Goal: Book appointment/travel/reservation: Book appointment/travel/reservation

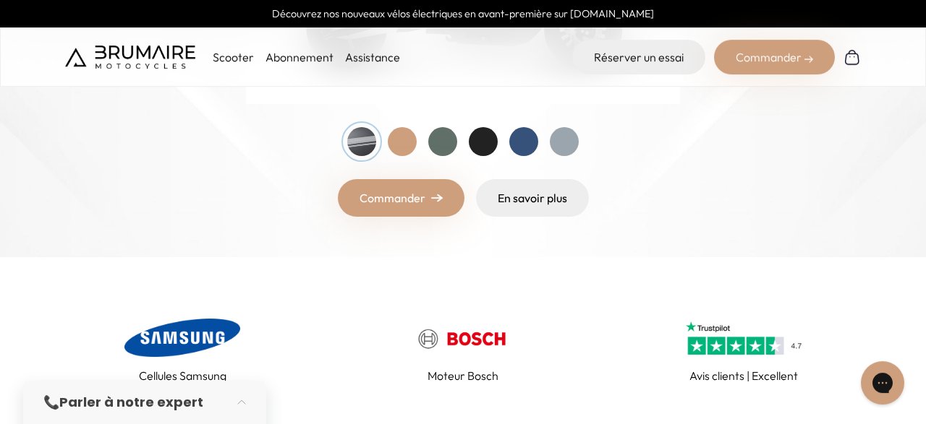
scroll to position [301, 0]
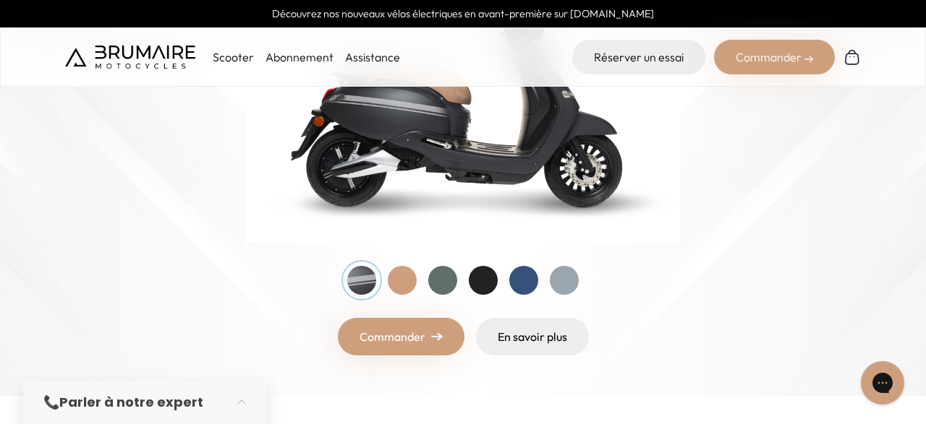
click at [249, 54] on p "Scooter" at bounding box center [233, 56] width 41 height 17
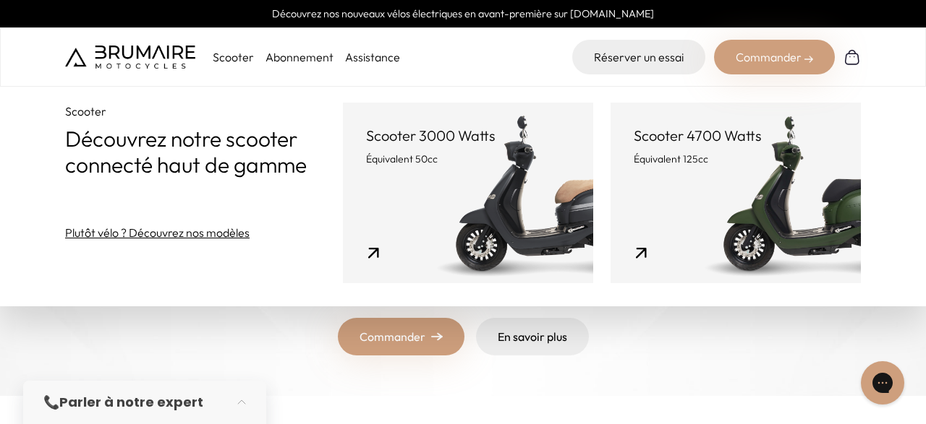
click at [777, 189] on link "Scooter 4700 Watts Équivalent 125cc" at bounding box center [735, 193] width 250 height 181
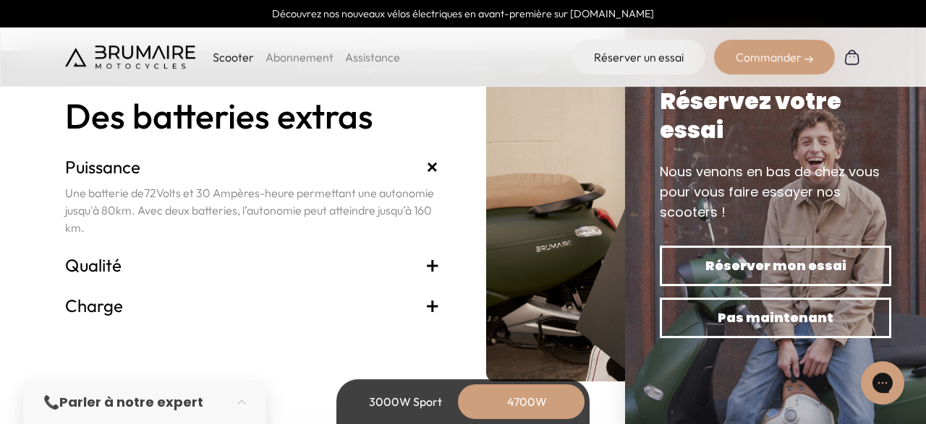
scroll to position [3159, 0]
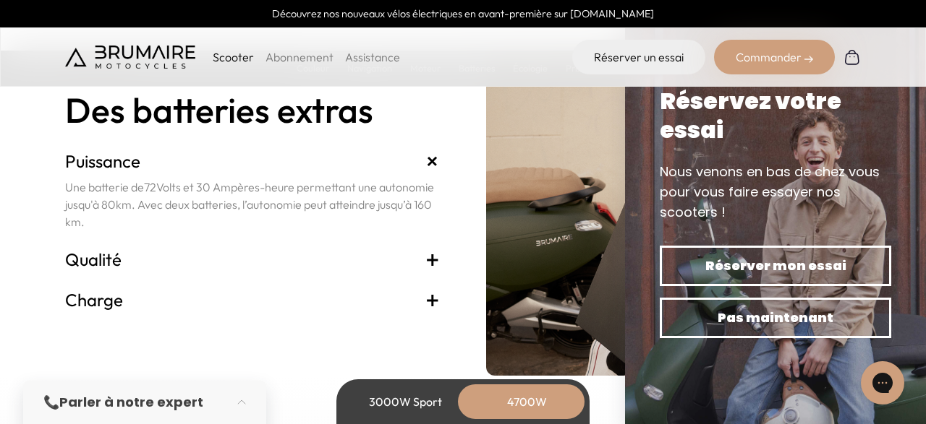
click at [430, 259] on span "+" at bounding box center [432, 259] width 14 height 23
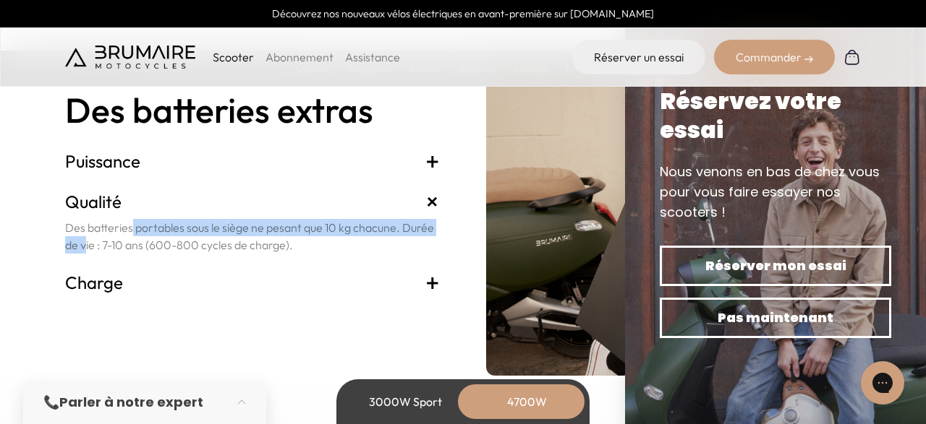
drag, startPoint x: 79, startPoint y: 228, endPoint x: 398, endPoint y: 231, distance: 319.6
click at [398, 231] on p "Des batteries portables sous le siège ne pesant que 10 kg chacune. Durée de vie…" at bounding box center [252, 236] width 375 height 35
drag, startPoint x: 83, startPoint y: 244, endPoint x: 293, endPoint y: 247, distance: 209.7
click at [293, 247] on p "Des batteries portables sous le siège ne pesant que 10 kg chacune. Durée de vie…" at bounding box center [252, 236] width 375 height 35
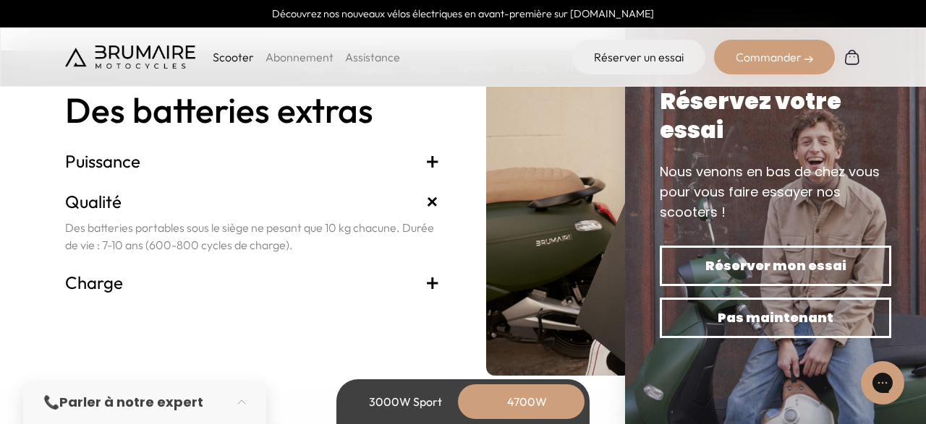
click at [432, 283] on span "+" at bounding box center [432, 282] width 14 height 23
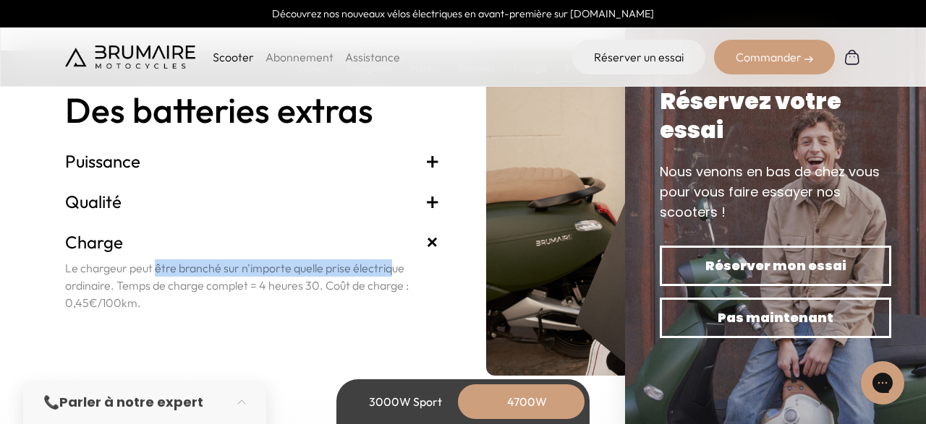
drag, startPoint x: 96, startPoint y: 271, endPoint x: 339, endPoint y: 273, distance: 243.0
click at [339, 273] on p "Le chargeur peut être branché sur n'importe quelle prise électrique ordinaire. …" at bounding box center [252, 286] width 375 height 52
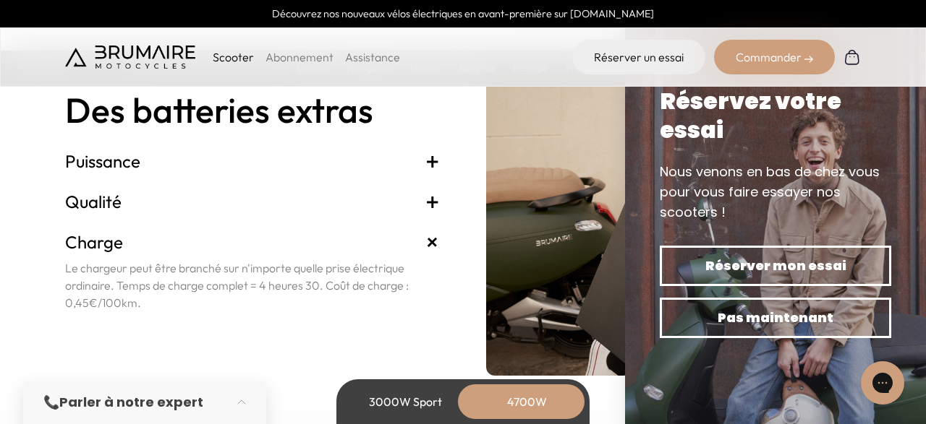
click at [427, 200] on span "+" at bounding box center [432, 201] width 14 height 23
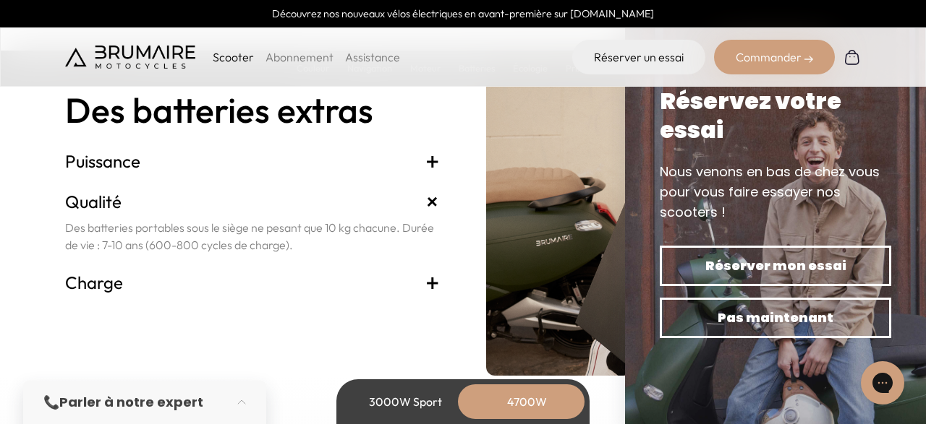
click at [435, 157] on span "+" at bounding box center [432, 161] width 14 height 23
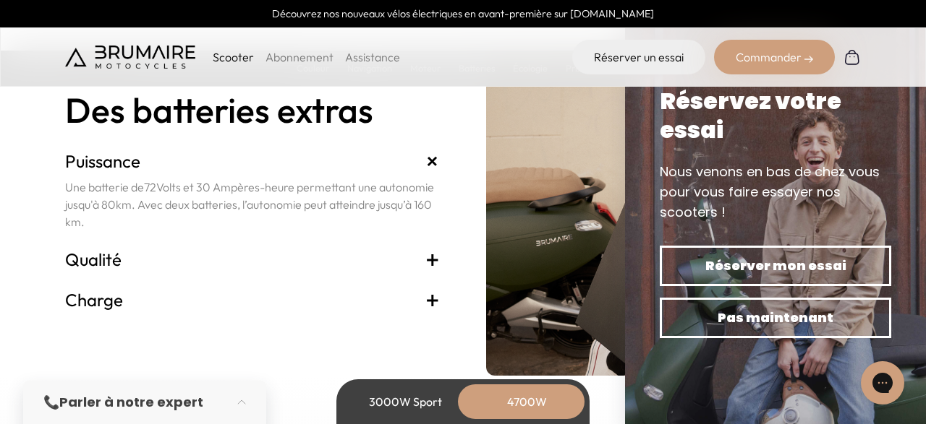
click at [17, 327] on section "Batterie Des batteries extras Puissance + Une batterie de 72 Volts et 30 Ampère…" at bounding box center [463, 178] width 926 height 395
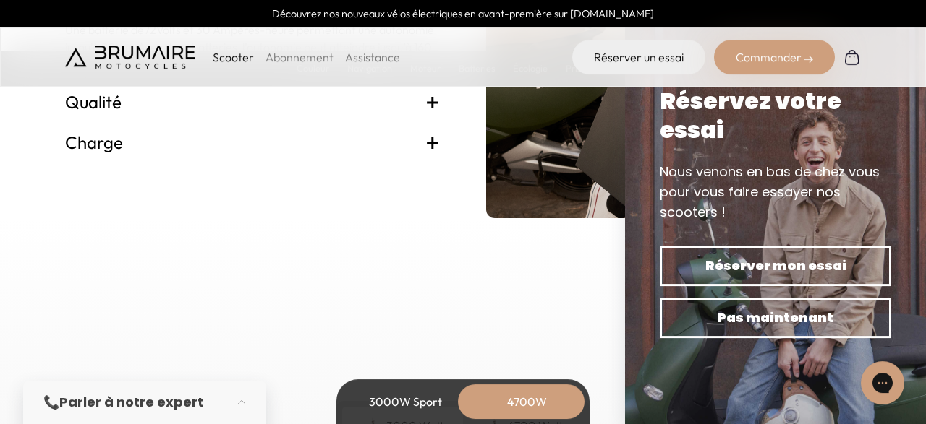
scroll to position [3384, 0]
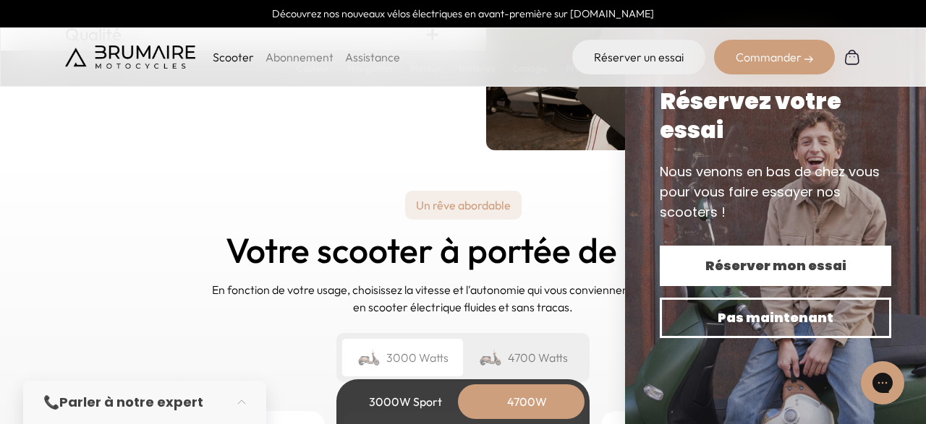
click at [735, 262] on span "Réserver mon essai" at bounding box center [775, 266] width 181 height 20
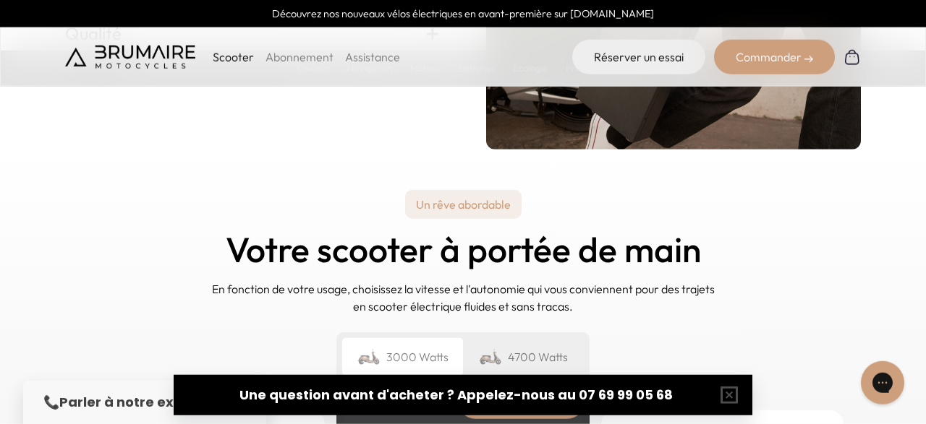
scroll to position [3610, 0]
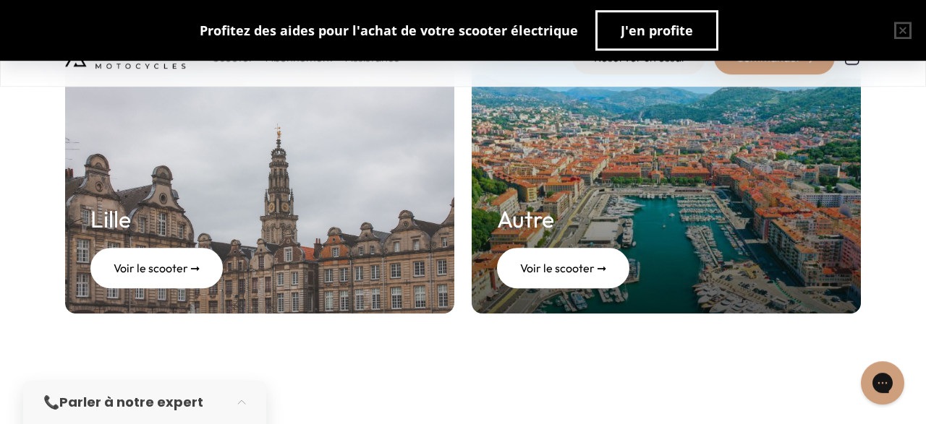
scroll to position [752, 0]
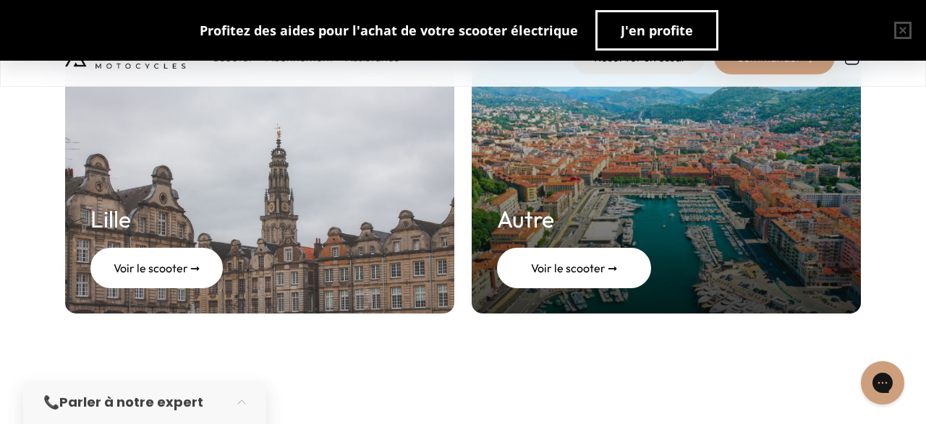
click at [552, 278] on div "Voir le scooter ➞" at bounding box center [574, 268] width 154 height 40
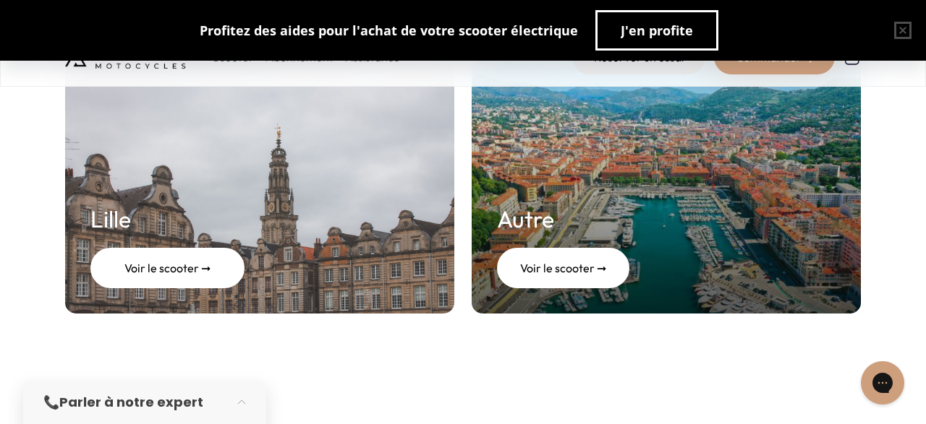
click at [163, 276] on div "Voir le scooter ➞" at bounding box center [167, 268] width 154 height 40
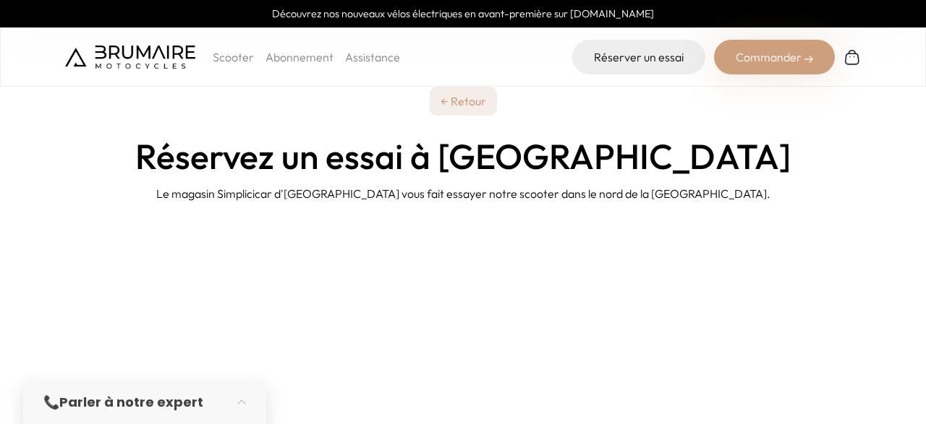
scroll to position [226, 0]
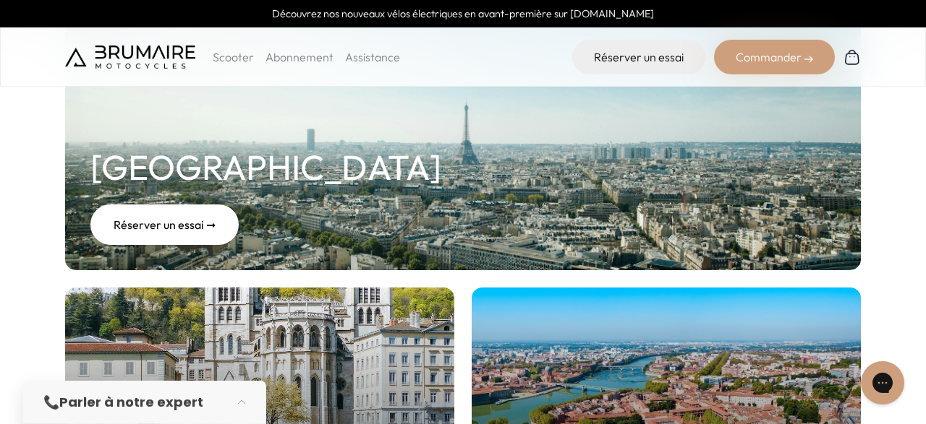
scroll to position [150, 0]
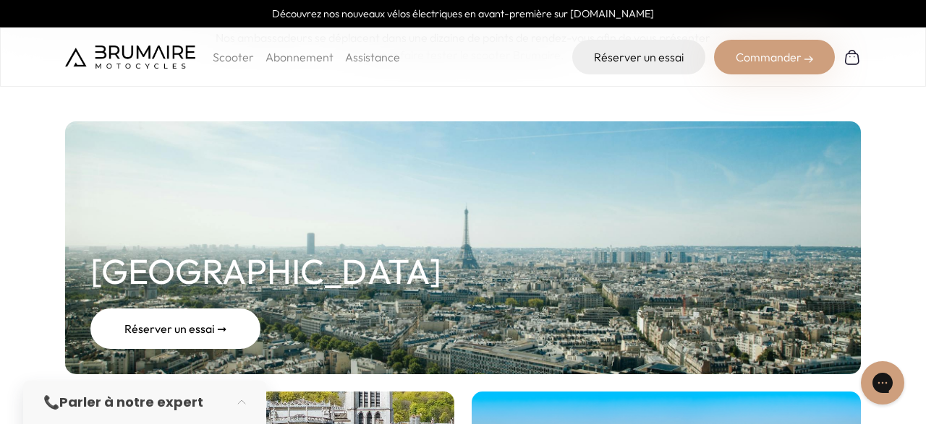
click at [208, 338] on div "Réserver un essai ➞" at bounding box center [175, 329] width 170 height 40
